Goal: Task Accomplishment & Management: Manage account settings

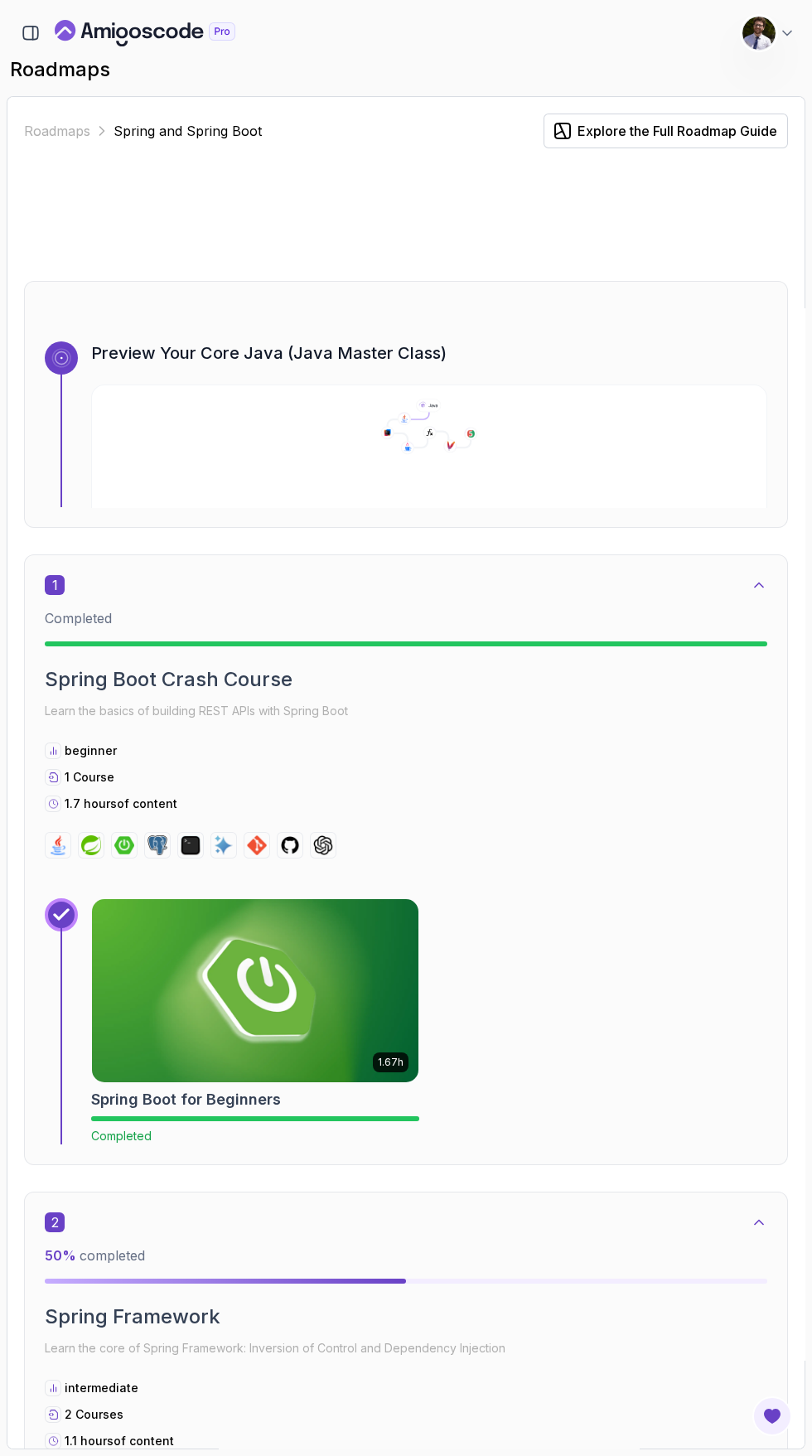
click at [759, 38] on img at bounding box center [759, 33] width 33 height 33
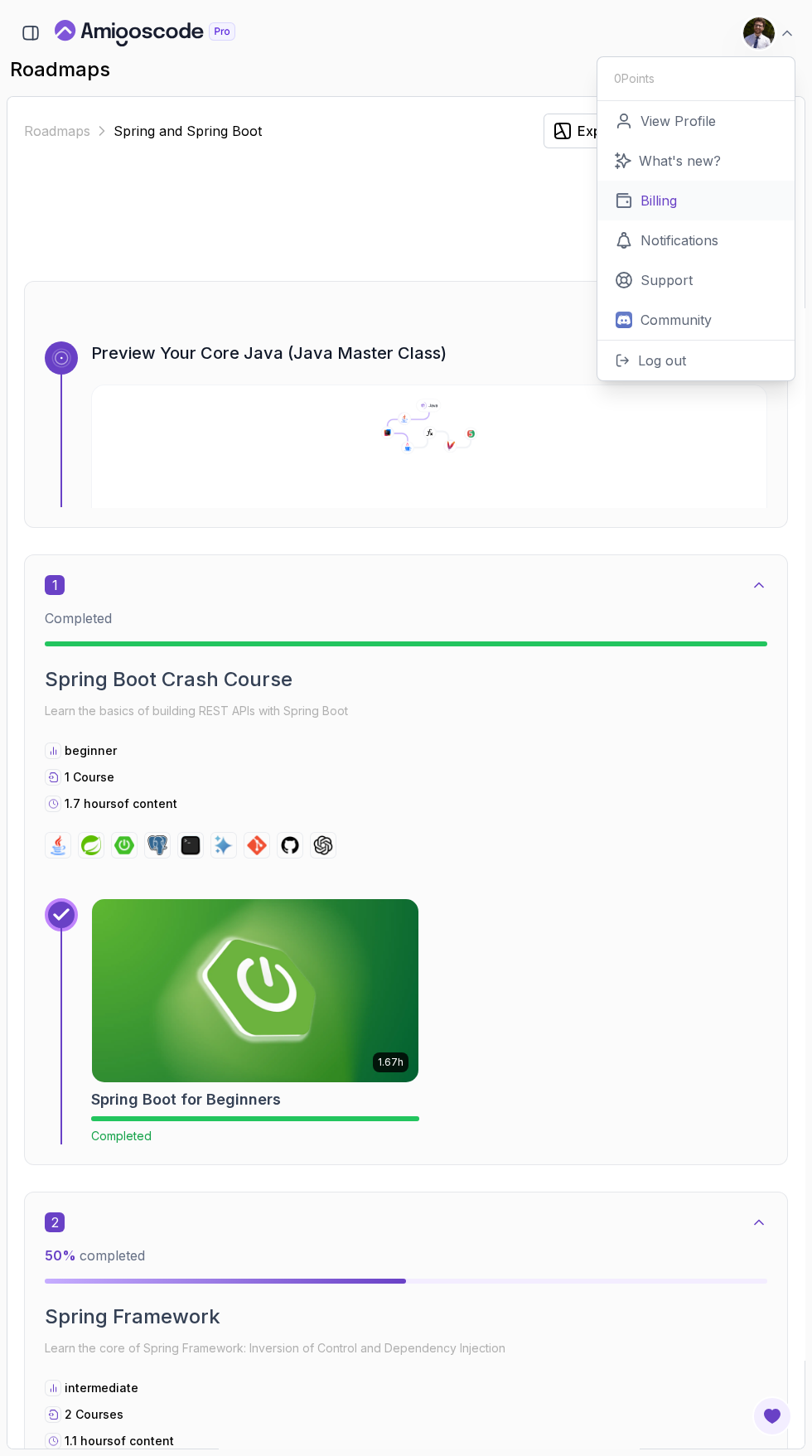
click at [735, 192] on link "Billing" at bounding box center [695, 200] width 197 height 40
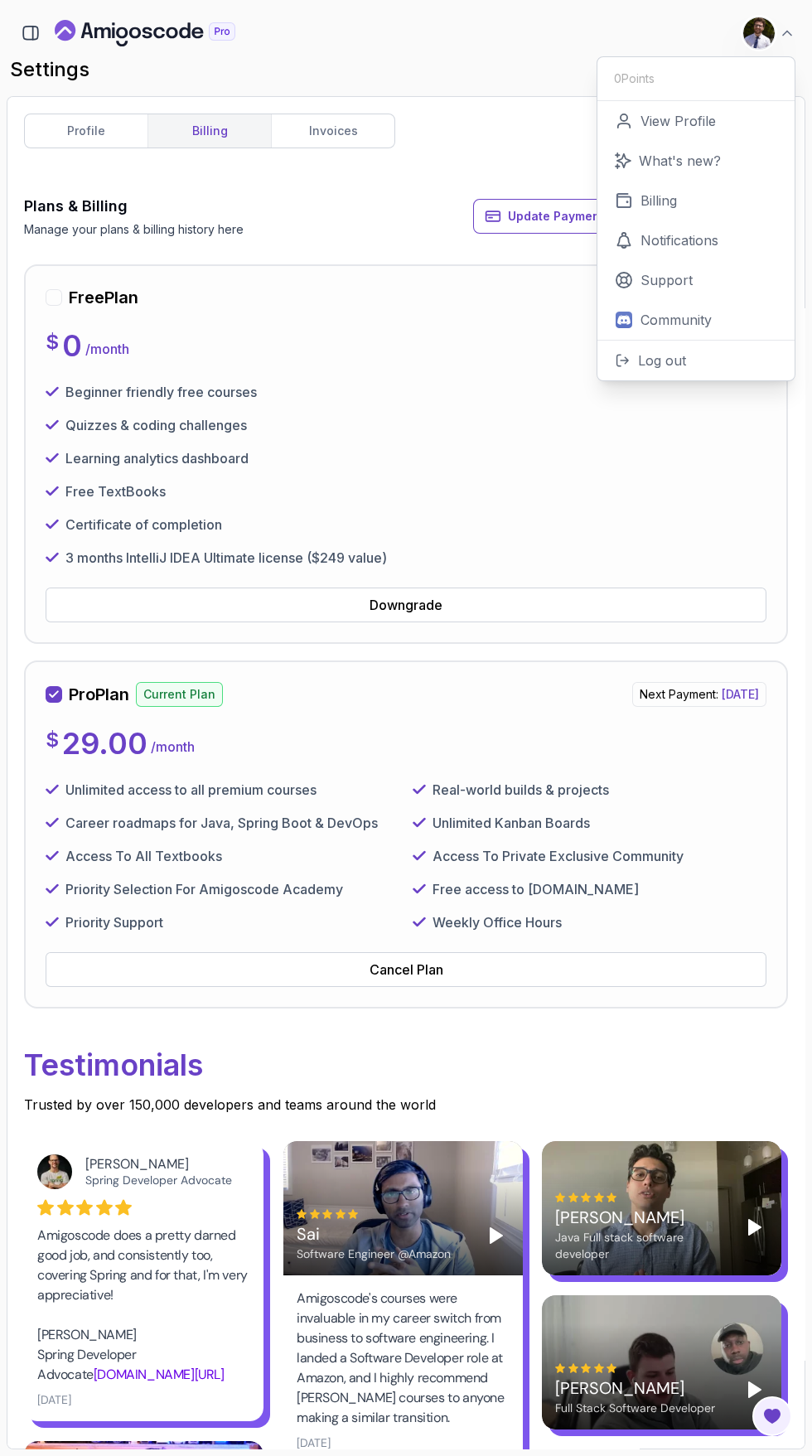
click at [697, 560] on div "3 months IntelliJ IDEA Ultimate license ($249 value)" at bounding box center [406, 558] width 721 height 20
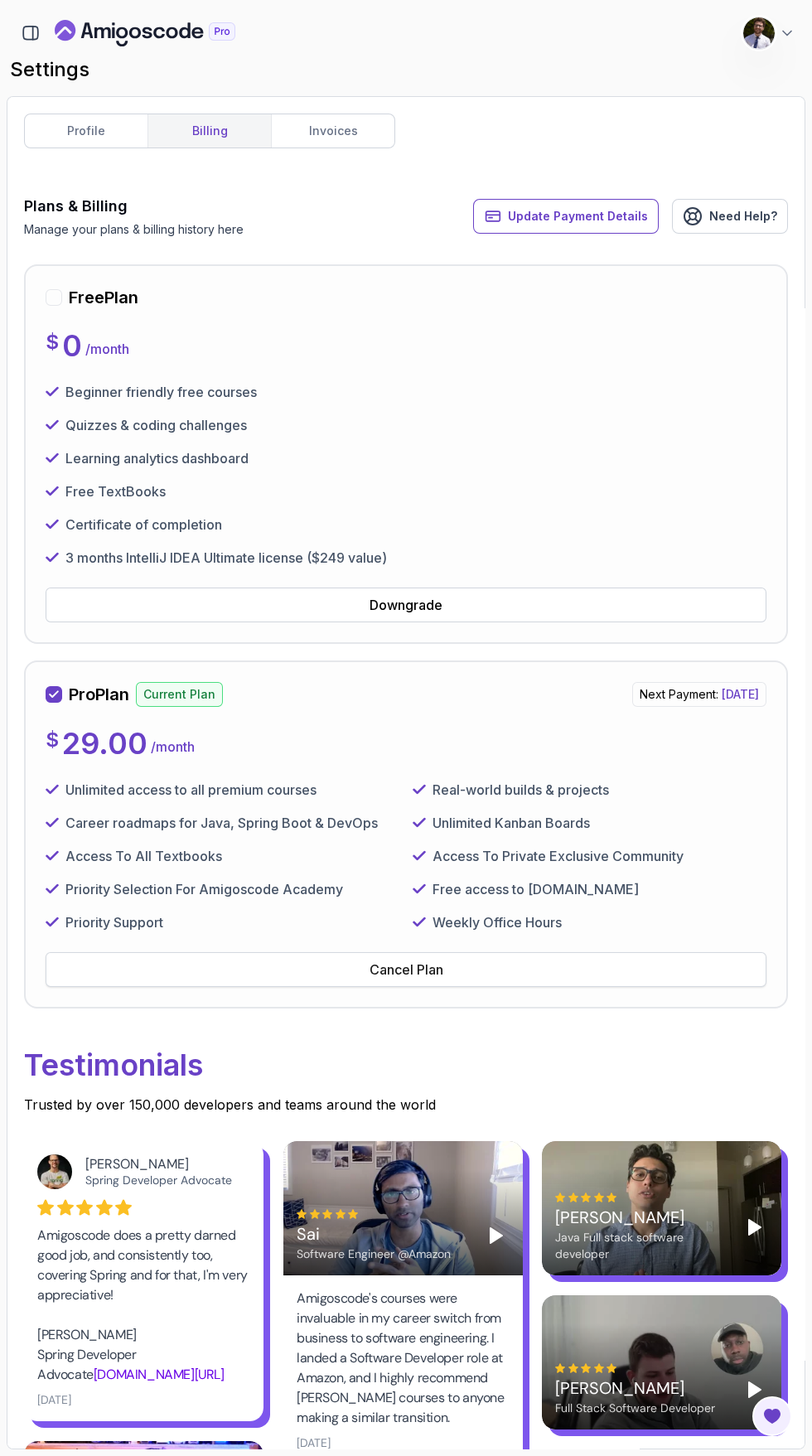
click at [553, 958] on button "Cancel Plan" at bounding box center [406, 969] width 721 height 35
click at [442, 982] on button "Cancel Plan" at bounding box center [406, 969] width 721 height 35
click at [449, 972] on button "Cancel Plan" at bounding box center [406, 969] width 721 height 35
click at [434, 977] on div "Cancel Plan" at bounding box center [406, 970] width 73 height 20
